Goal: Task Accomplishment & Management: Manage account settings

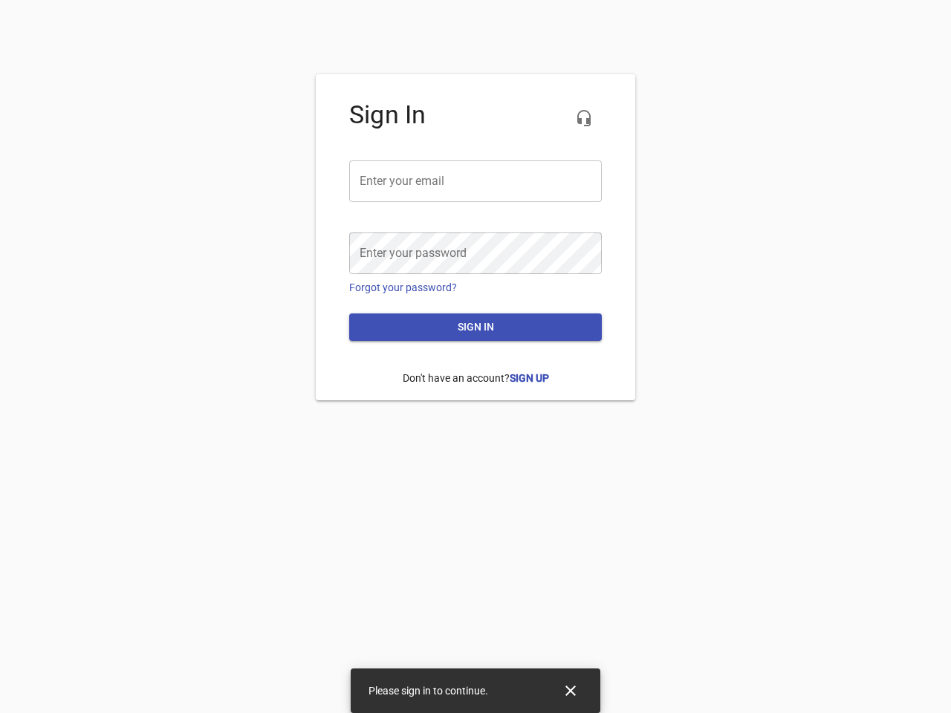
click at [584, 118] on icon "button" at bounding box center [584, 118] width 18 height 18
click at [475, 181] on input "email" at bounding box center [475, 181] width 253 height 42
click at [570, 691] on icon "Close" at bounding box center [570, 691] width 10 height 10
